Goal: Task Accomplishment & Management: Complete application form

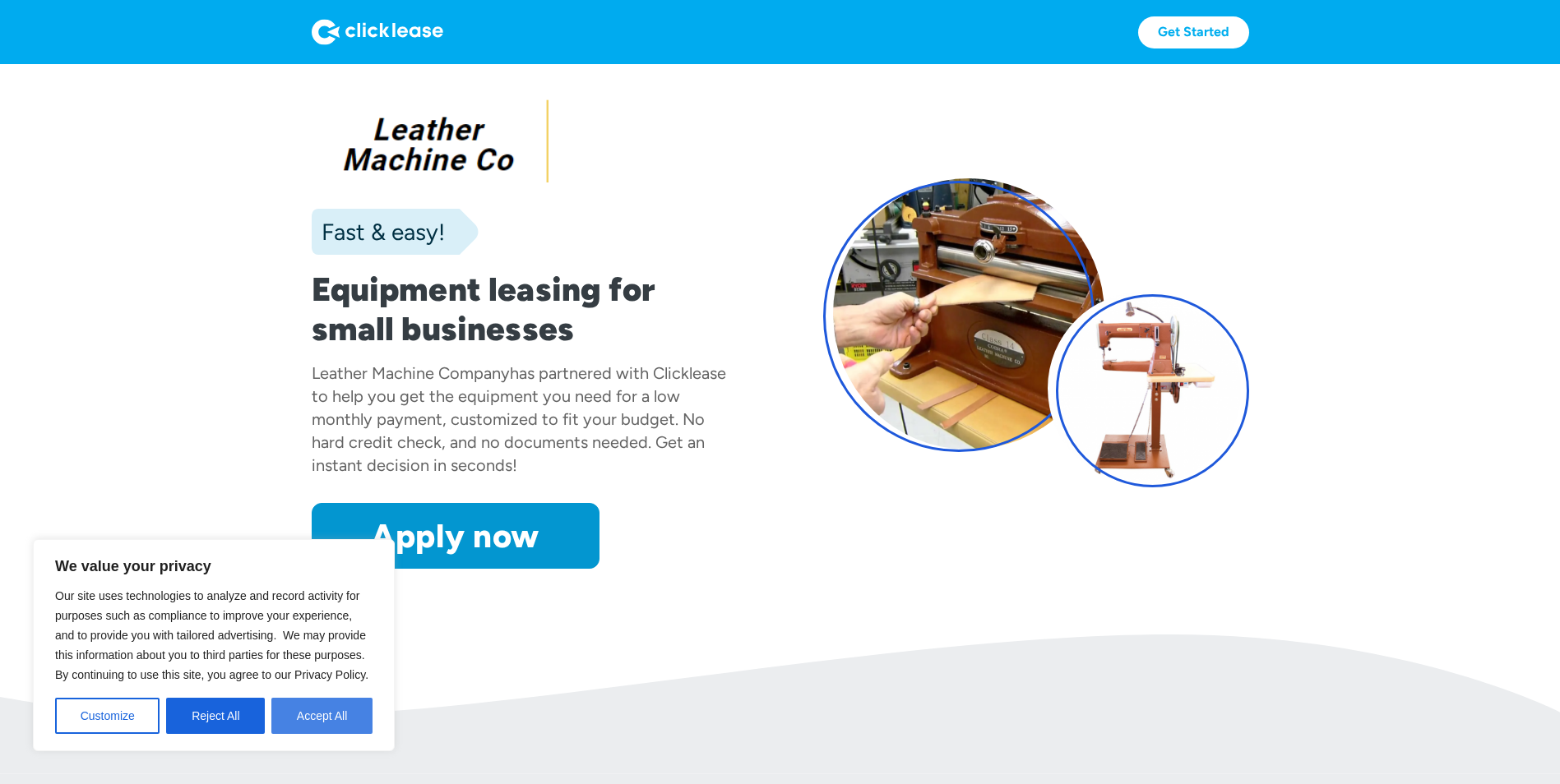
click at [308, 715] on button "Accept All" at bounding box center [321, 716] width 101 height 36
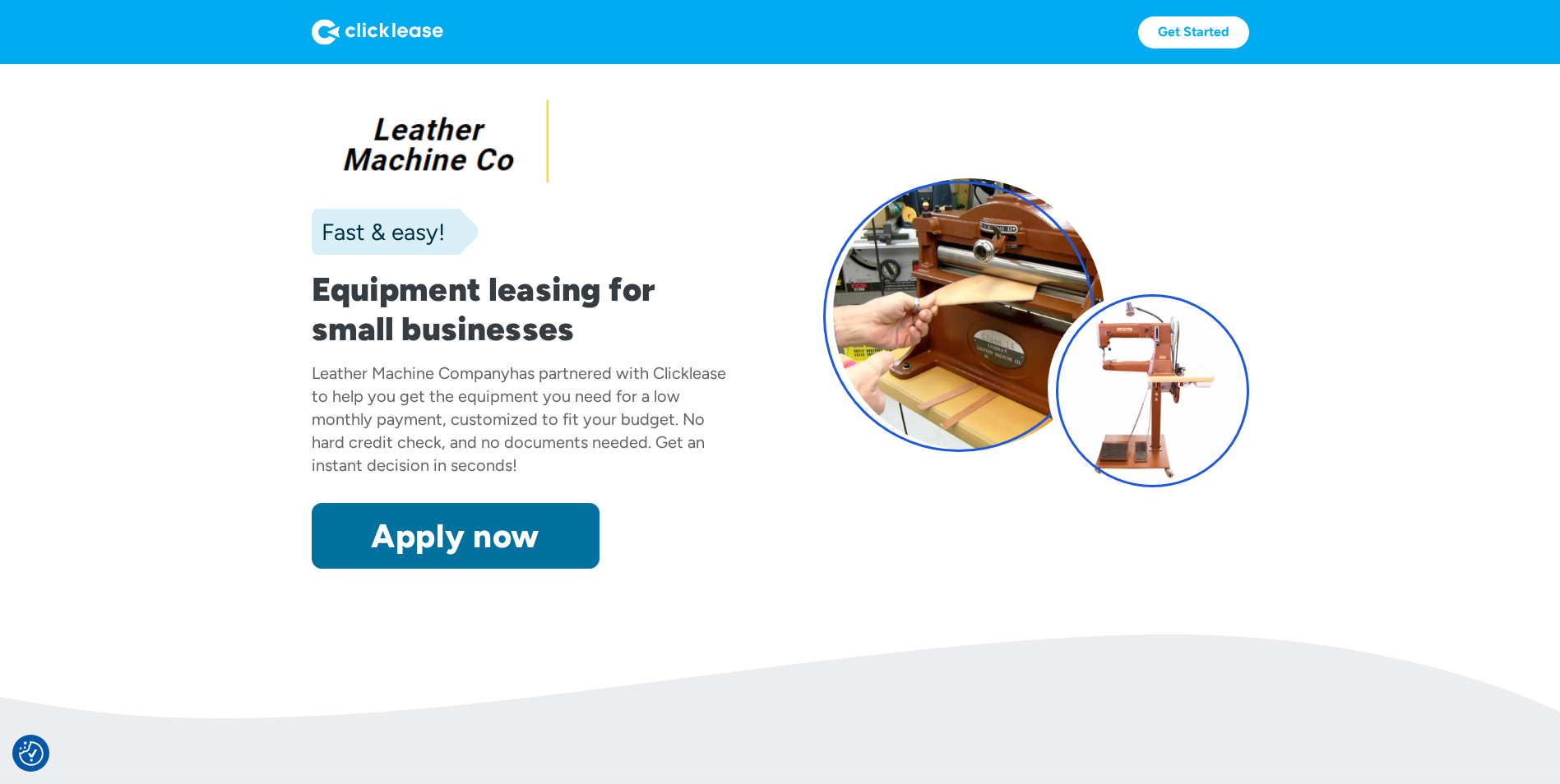
click at [473, 528] on link "Apply now" at bounding box center [455, 536] width 287 height 65
